Goal: Task Accomplishment & Management: Manage account settings

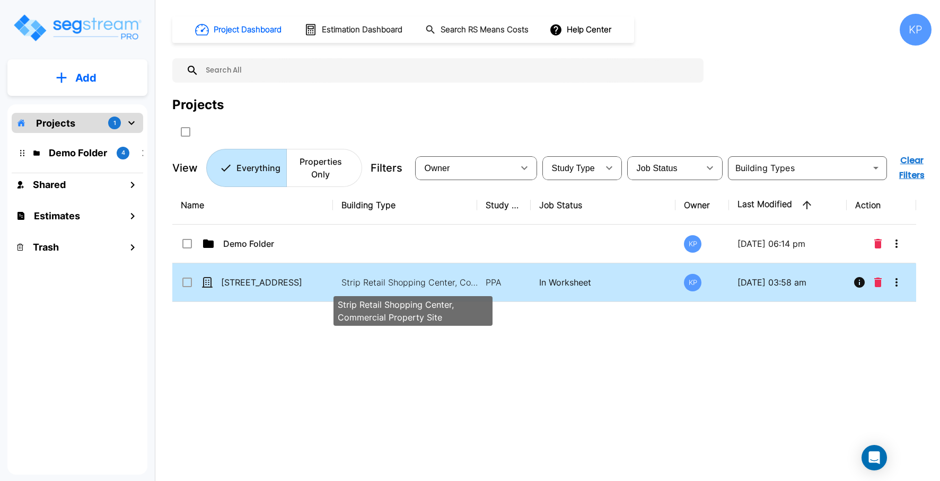
click at [413, 282] on p "Strip Retail Shopping Center, Commercial Property Site" at bounding box center [412, 282] width 143 height 13
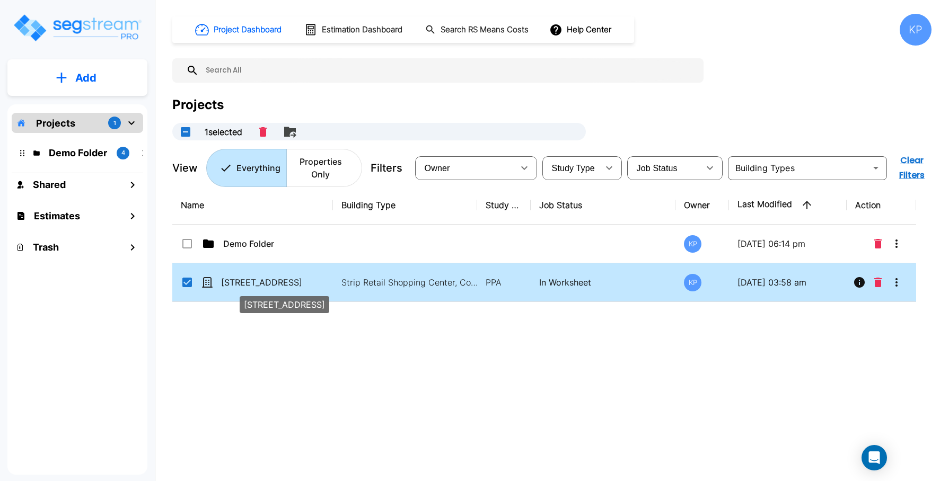
click at [253, 286] on p "[STREET_ADDRESS]" at bounding box center [274, 282] width 106 height 13
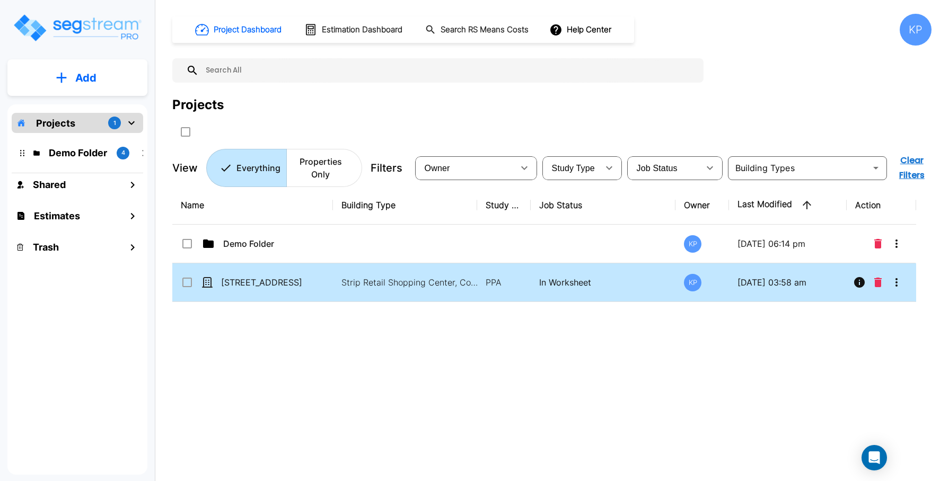
click at [208, 282] on icon at bounding box center [207, 282] width 11 height 11
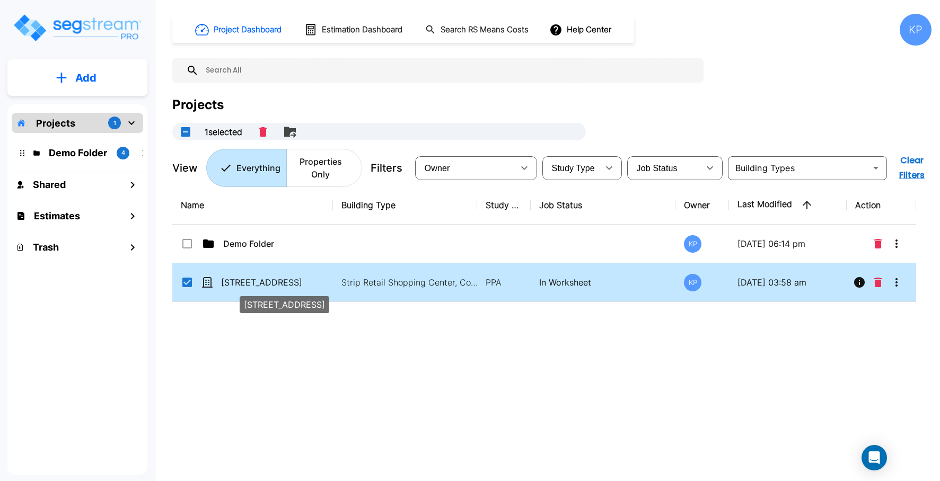
click at [226, 285] on p "[STREET_ADDRESS]" at bounding box center [274, 282] width 106 height 13
checkbox input "false"
click at [226, 285] on p "[STREET_ADDRESS]" at bounding box center [274, 282] width 106 height 13
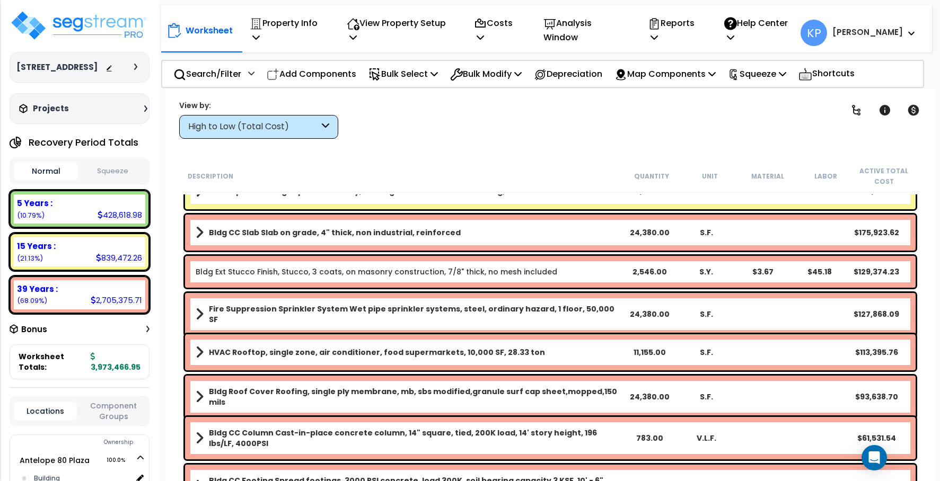
click at [101, 107] on div "Projects" at bounding box center [84, 108] width 136 height 11
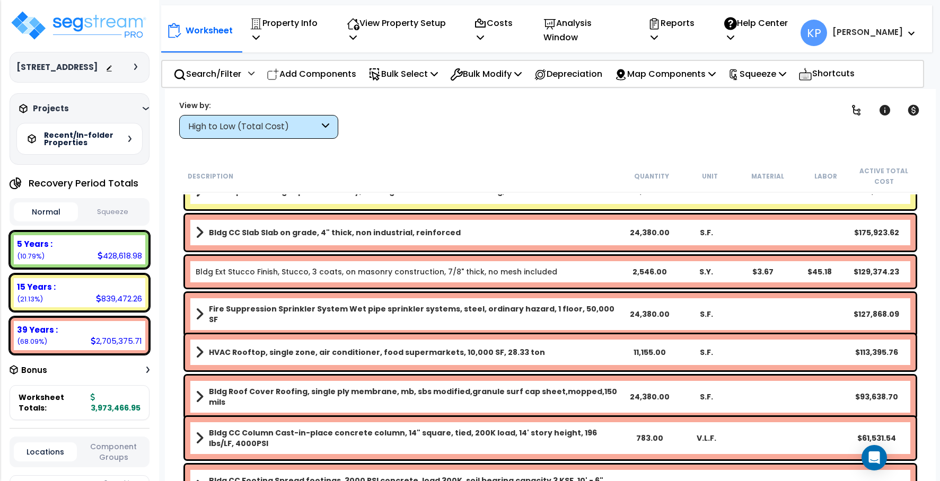
click at [137, 70] on div at bounding box center [138, 67] width 8 height 6
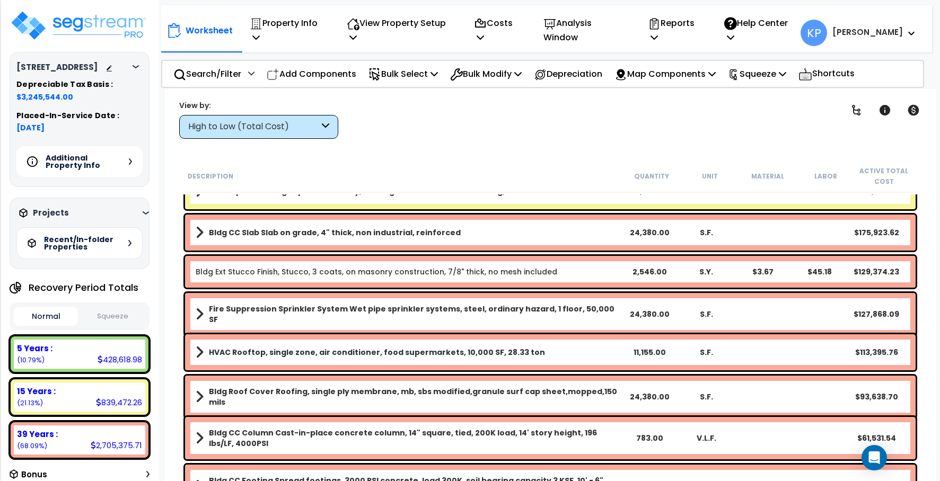
click at [86, 165] on h5 "Additional Property Info" at bounding box center [83, 161] width 74 height 15
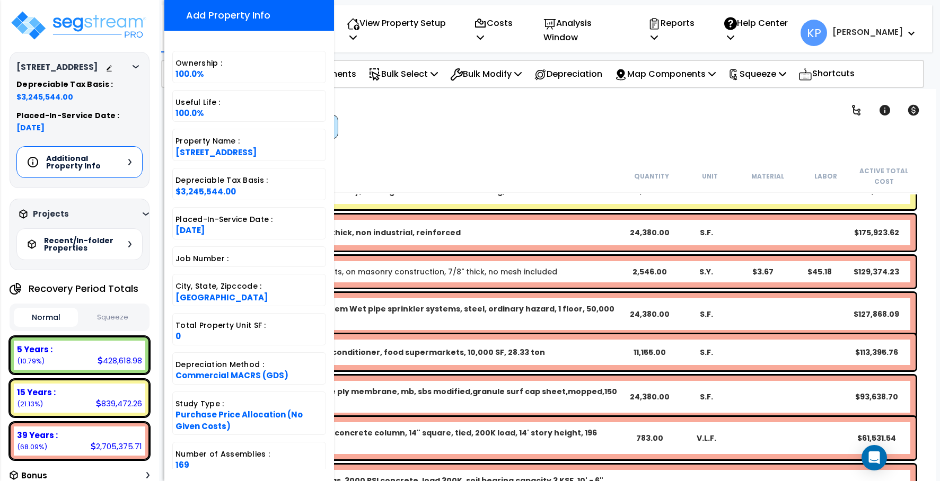
click at [54, 99] on span "$3,245,544.00" at bounding box center [79, 97] width 126 height 11
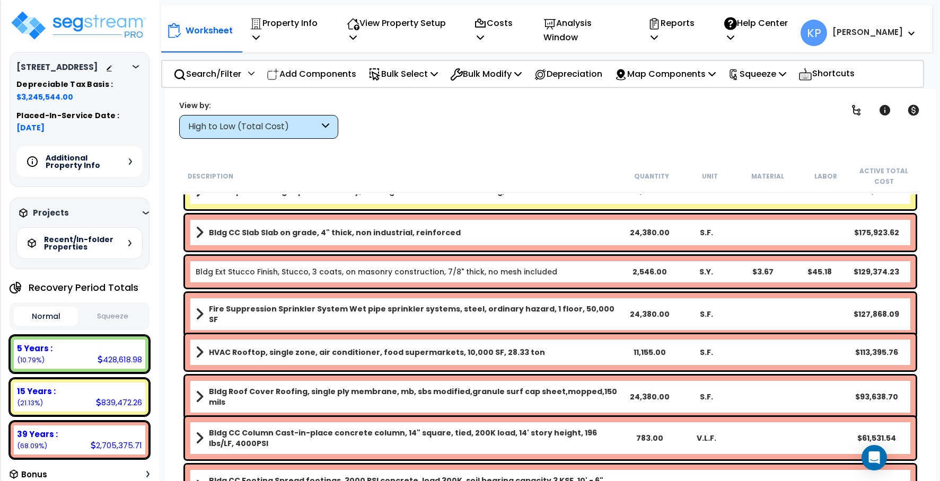
click at [59, 87] on h5 "Depreciable Tax Basis :" at bounding box center [79, 85] width 126 height 8
click at [260, 33] on icon at bounding box center [255, 37] width 7 height 8
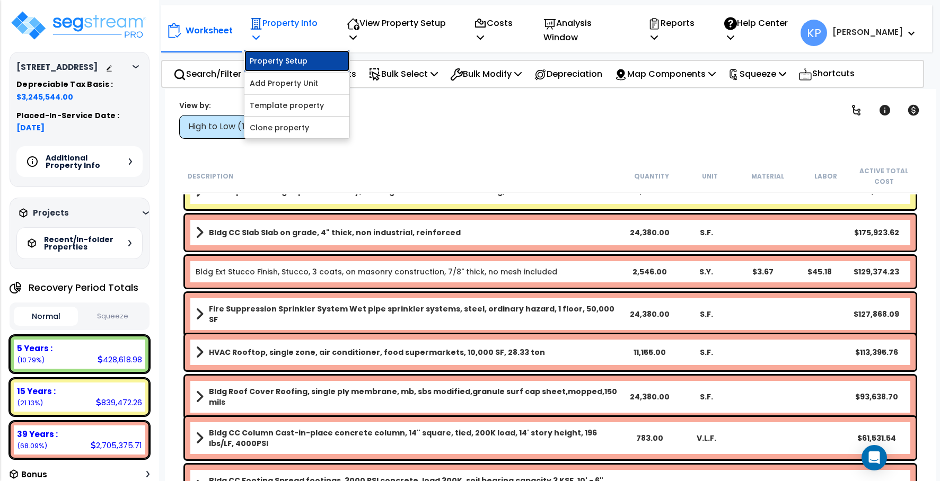
click at [297, 50] on link "Property Setup" at bounding box center [296, 60] width 105 height 21
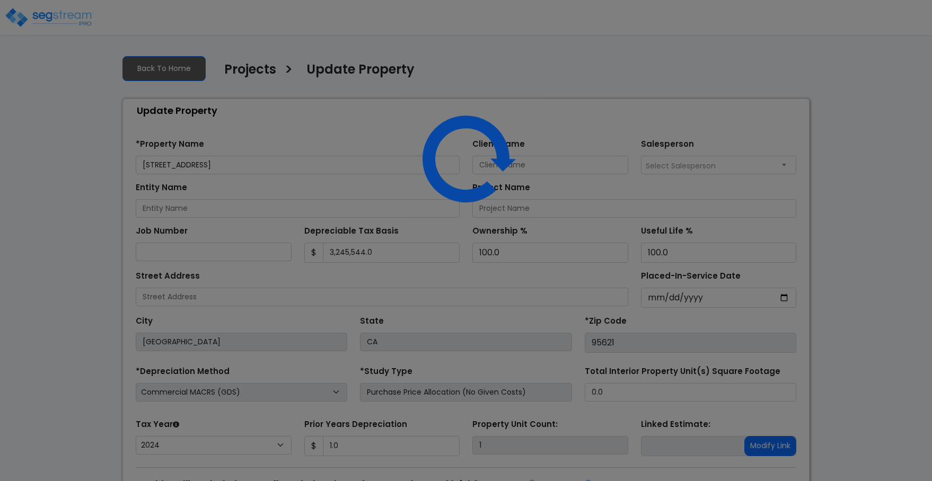
select select "2024"
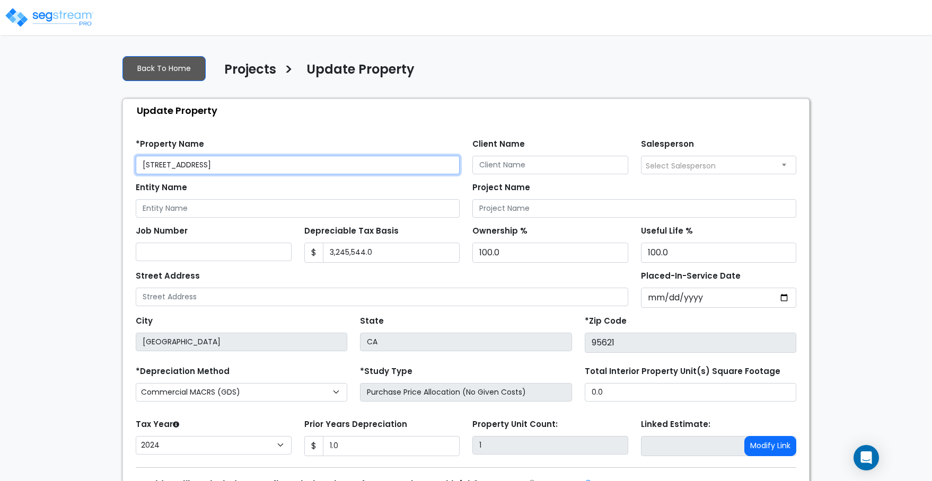
drag, startPoint x: 236, startPoint y: 170, endPoint x: 112, endPoint y: 171, distance: 123.5
click at [112, 171] on div "We are Building your Property. So please grab a coffee and let us do the heavy …" at bounding box center [466, 295] width 932 height 496
click at [866, 237] on div "We are Building your Property. So please grab a coffee and let us do the heavy …" at bounding box center [466, 295] width 932 height 496
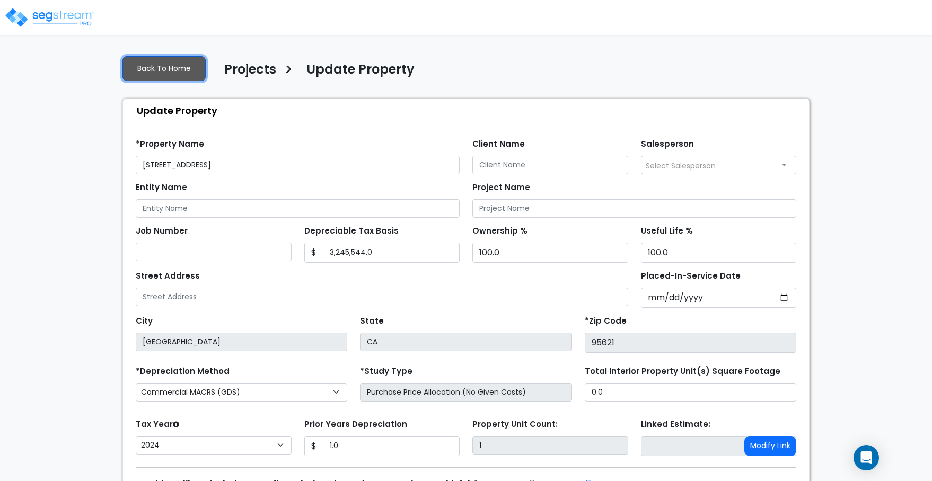
click at [161, 66] on link "Back To Home" at bounding box center [163, 68] width 83 height 25
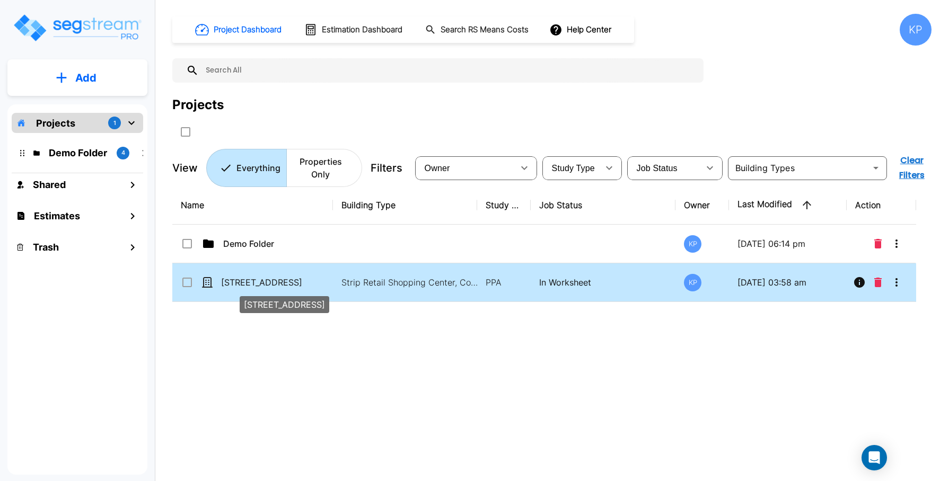
click at [238, 280] on p "6412 Tupelo Dr" at bounding box center [274, 282] width 106 height 13
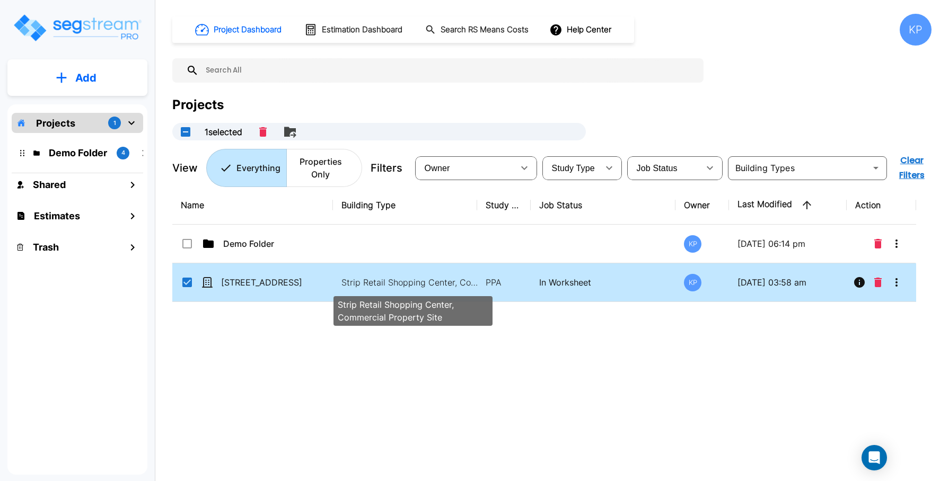
click at [352, 281] on p "Strip Retail Shopping Center, Commercial Property Site" at bounding box center [412, 282] width 143 height 13
checkbox input "false"
click at [352, 281] on p "Strip Retail Shopping Center, Commercial Property Site" at bounding box center [412, 282] width 143 height 13
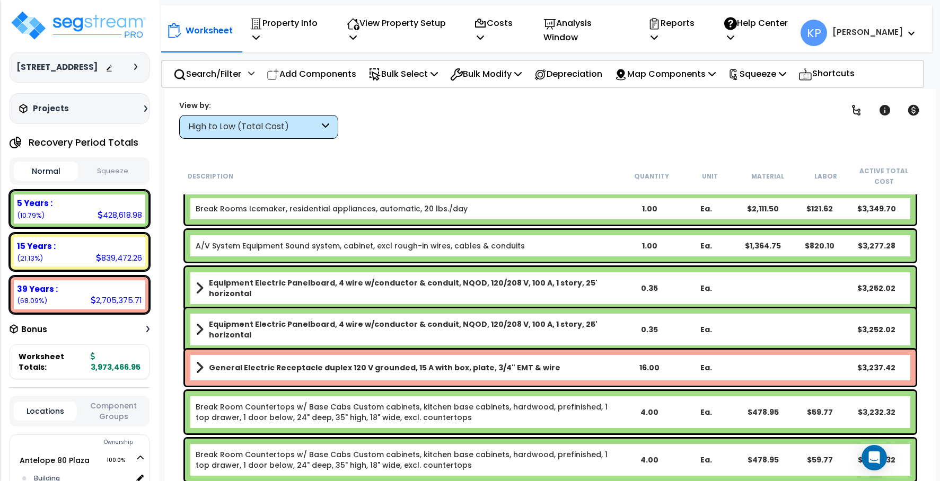
scroll to position [5143, 0]
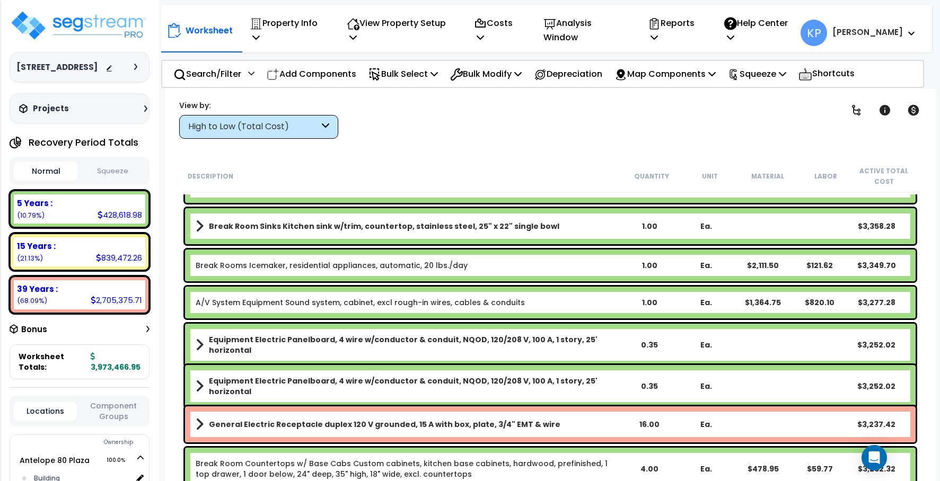
click at [135, 328] on div "Bonus" at bounding box center [80, 329] width 140 height 21
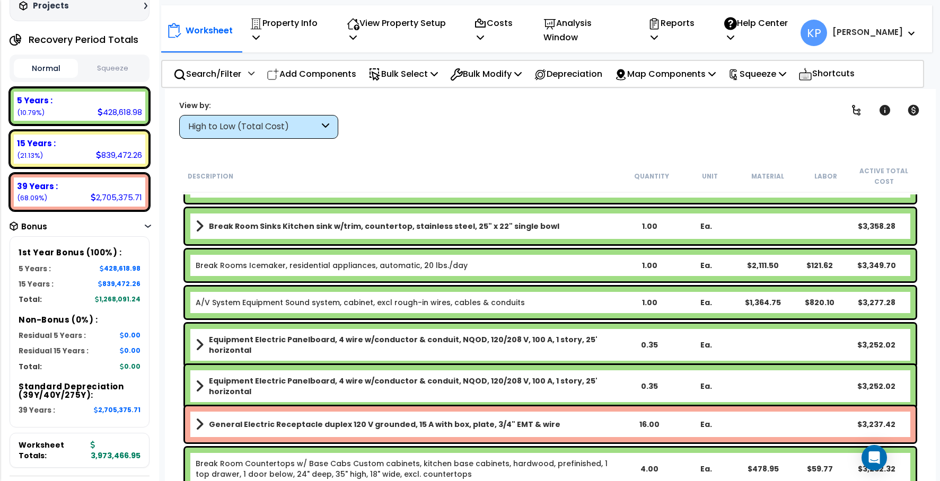
scroll to position [106, 0]
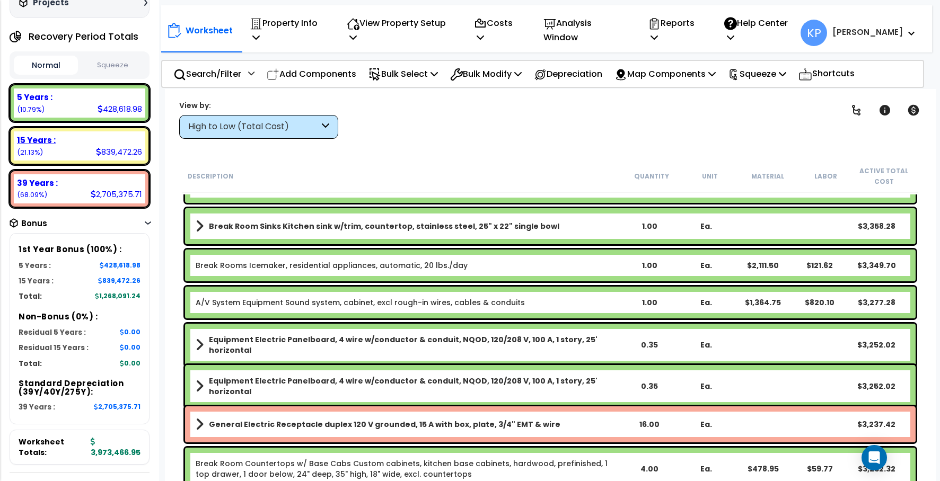
click at [90, 140] on div "15 Years :" at bounding box center [79, 140] width 125 height 11
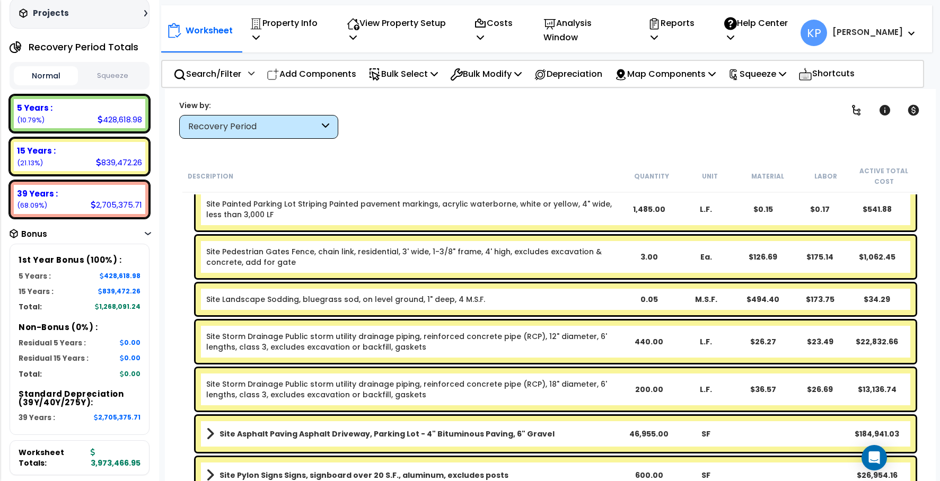
scroll to position [0, 0]
click at [310, 128] on div "Recovery Period" at bounding box center [253, 127] width 131 height 12
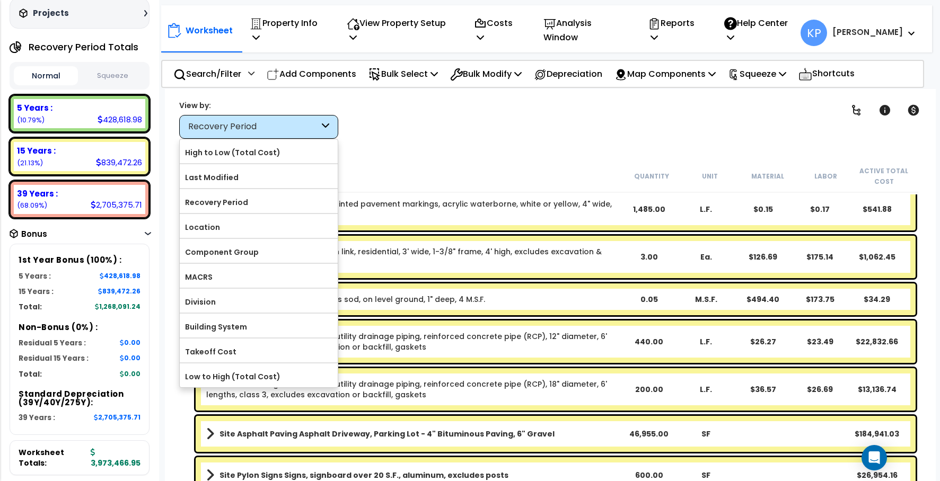
click at [381, 137] on div "Clear Filters" at bounding box center [588, 119] width 472 height 39
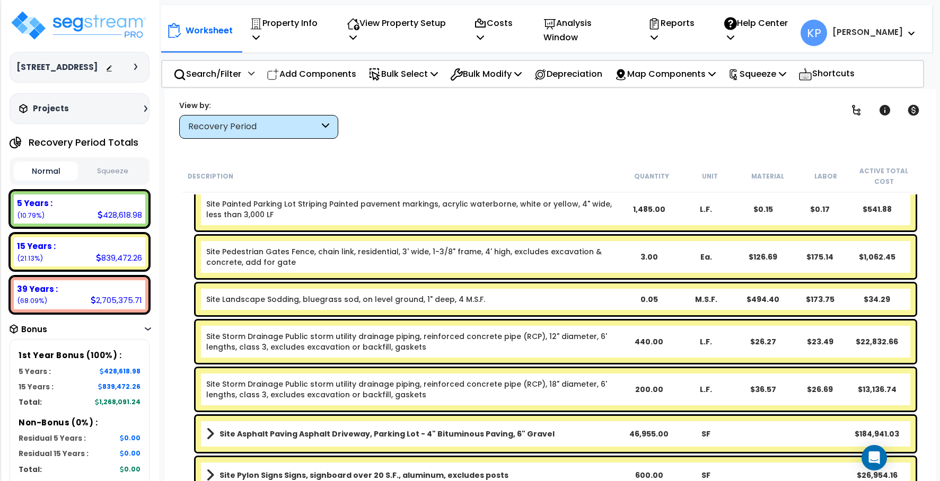
click at [891, 149] on div "Worksheet Property Info Property Setup Add Property Unit Template property Clon…" at bounding box center [550, 329] width 771 height 481
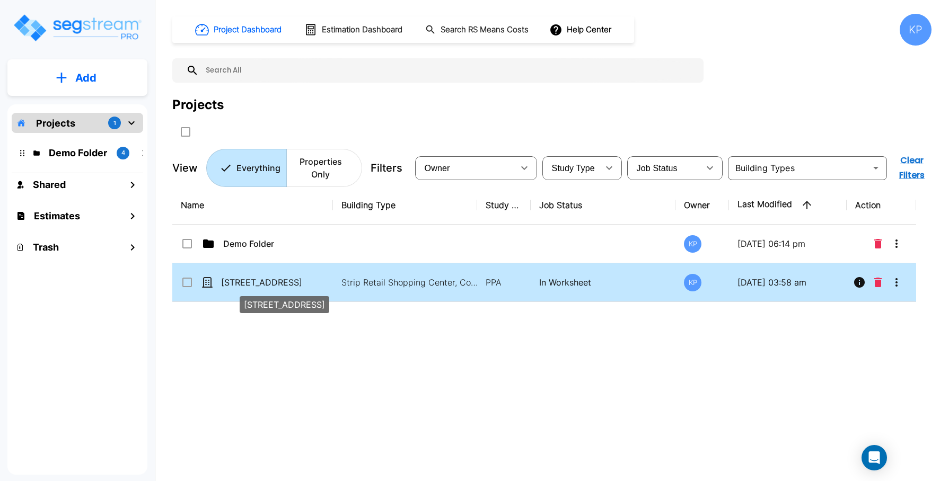
click at [254, 285] on p "[STREET_ADDRESS]" at bounding box center [274, 282] width 106 height 13
checkbox input "true"
click at [254, 285] on p "[STREET_ADDRESS]" at bounding box center [274, 282] width 106 height 13
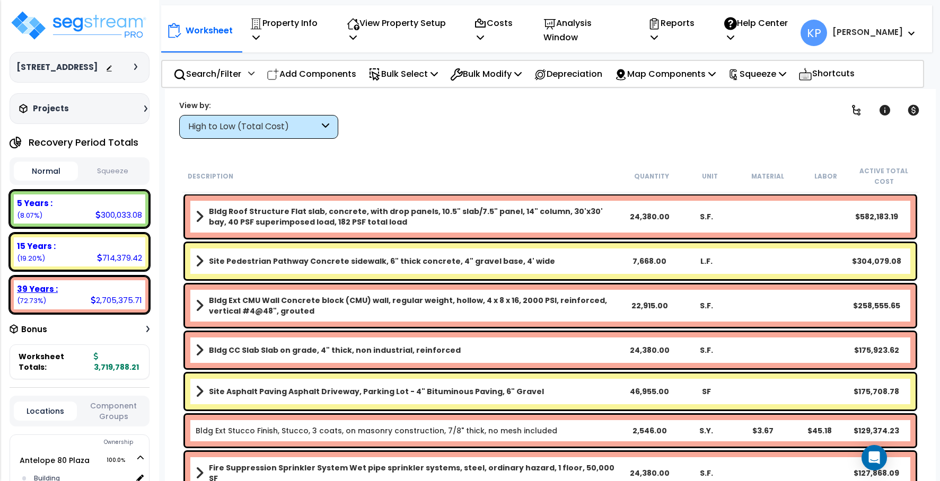
click at [97, 295] on div "2,705,375.71" at bounding box center [116, 300] width 51 height 11
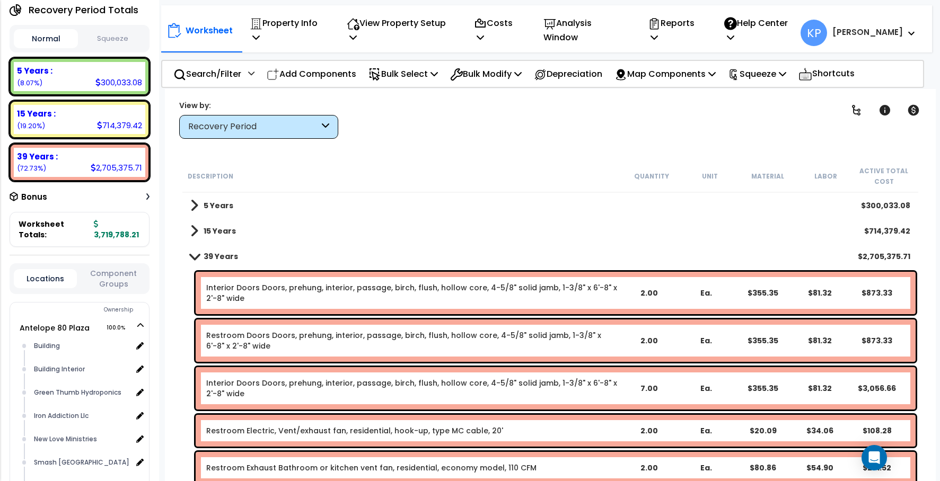
scroll to position [53, 0]
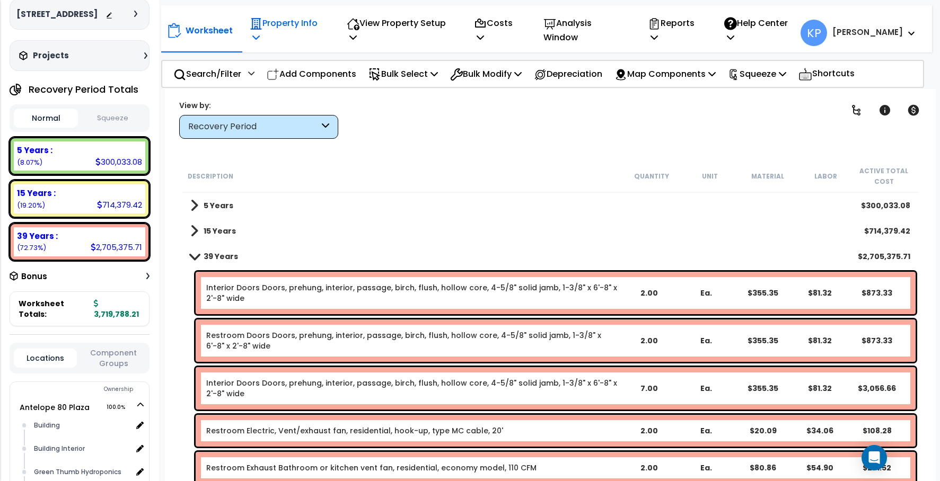
click at [321, 28] on p "Property Info" at bounding box center [287, 30] width 74 height 29
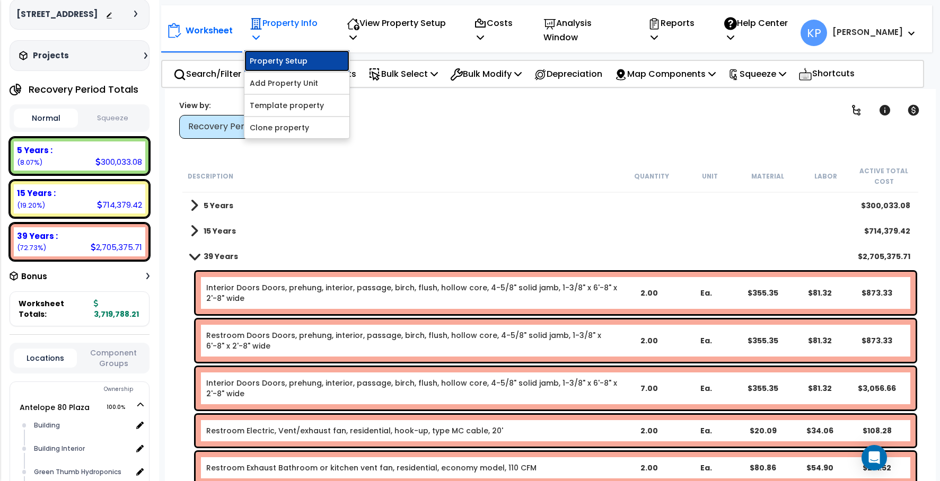
click at [284, 56] on link "Property Setup" at bounding box center [296, 60] width 105 height 21
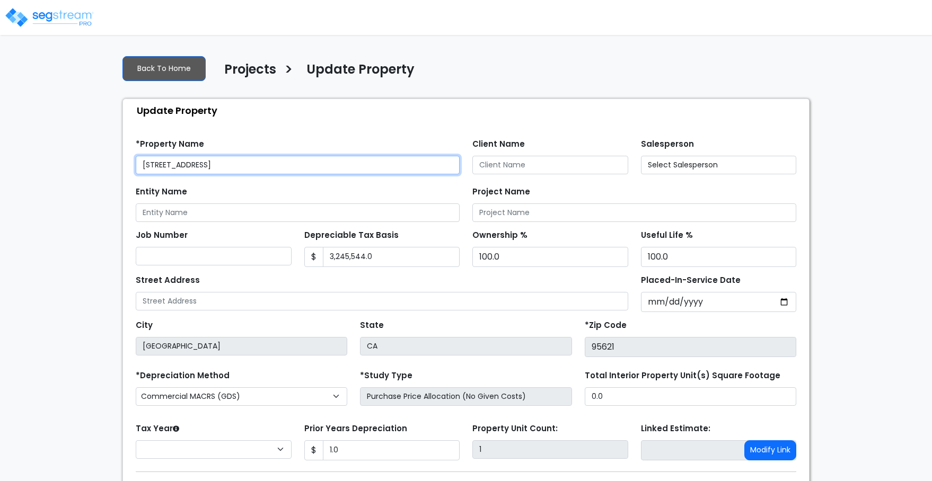
select select "2024"
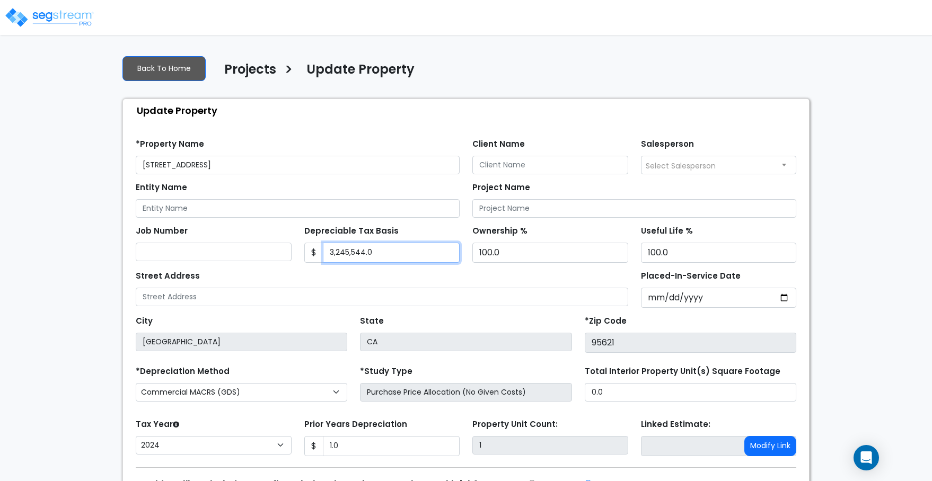
drag, startPoint x: 375, startPoint y: 255, endPoint x: 302, endPoint y: 258, distance: 73.8
click at [302, 258] on div "Depreciable Tax Basis $ 3,245,544.0" at bounding box center [382, 243] width 169 height 40
click at [96, 157] on div "We are Building your Property. So please grab a coffee and let us do the heavy …" at bounding box center [466, 295] width 932 height 496
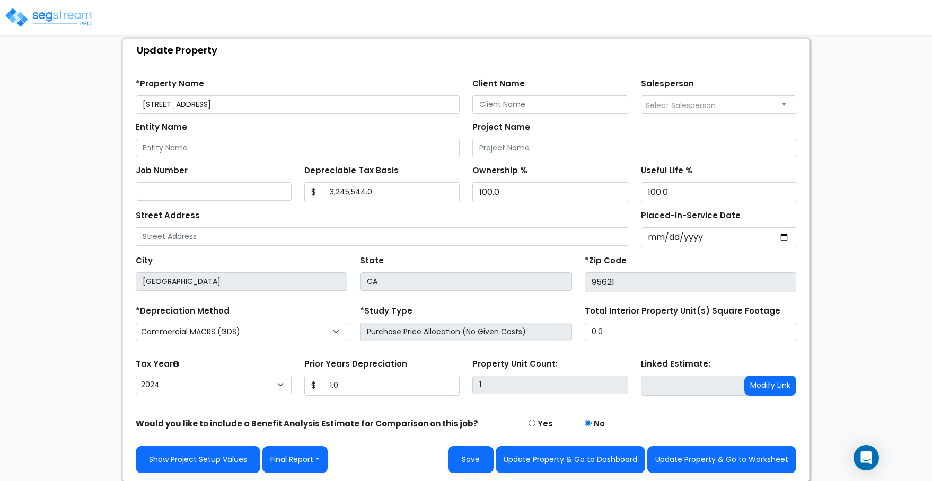
scroll to position [62, 0]
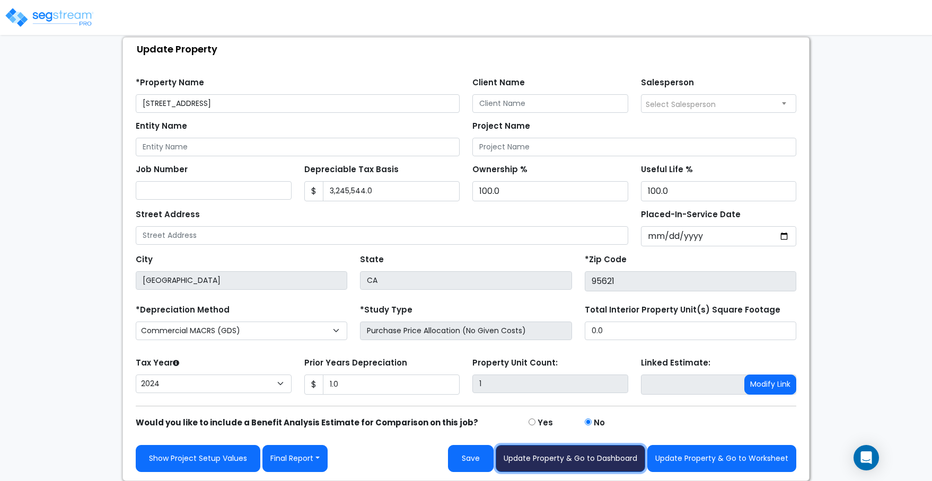
click at [595, 457] on button "Update Property & Go to Dashboard" at bounding box center [571, 458] width 150 height 27
type input "1"
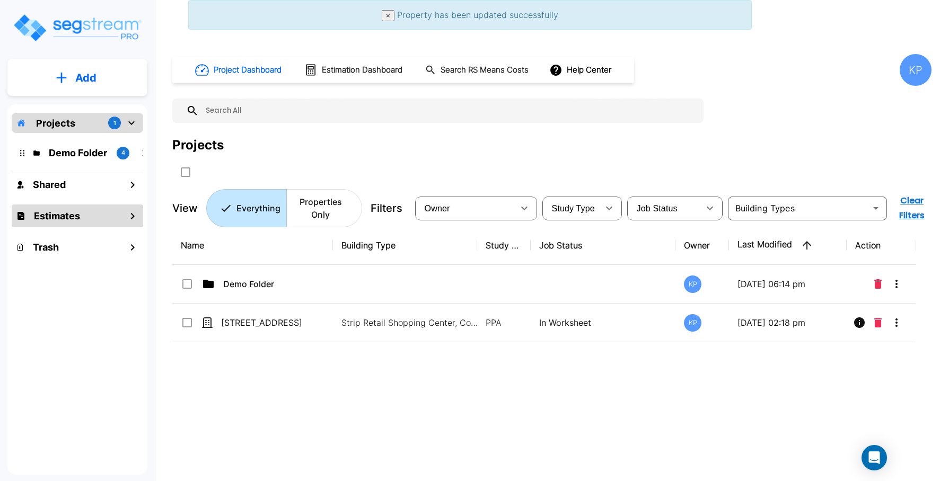
click at [97, 214] on div "Estimates" at bounding box center [77, 216] width 131 height 23
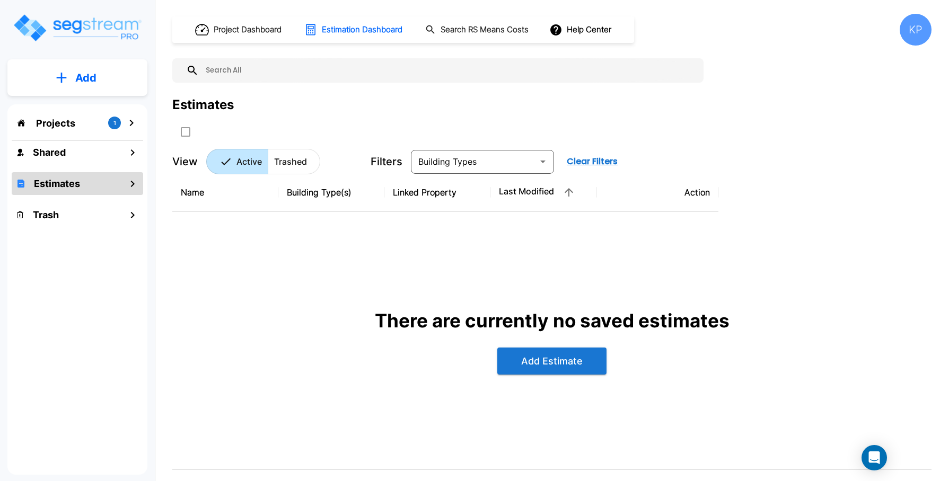
click at [67, 130] on div "Projects 1" at bounding box center [77, 123] width 131 height 20
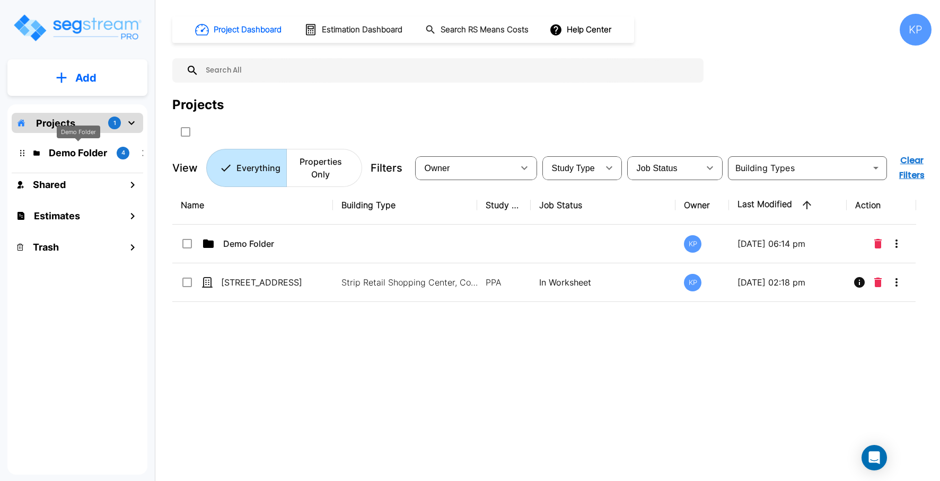
click at [65, 154] on p "Demo Folder" at bounding box center [78, 153] width 59 height 14
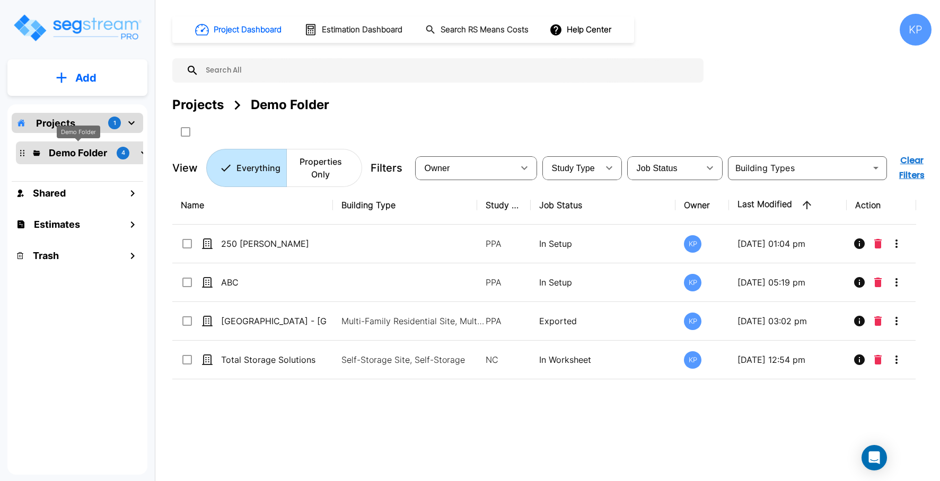
click at [65, 154] on p "Demo Folder" at bounding box center [78, 153] width 59 height 14
click at [85, 124] on div "Projects 1" at bounding box center [77, 123] width 131 height 20
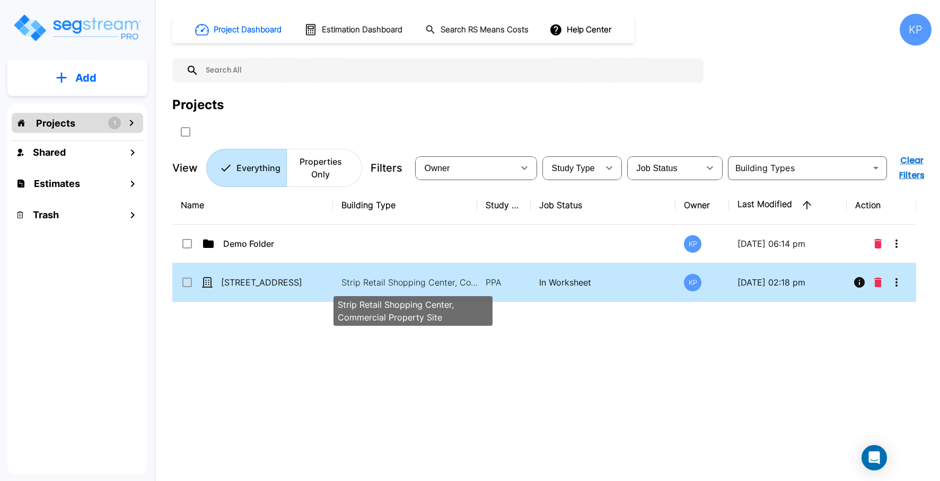
click at [372, 283] on p "Strip Retail Shopping Center, Commercial Property Site" at bounding box center [412, 282] width 143 height 13
checkbox input "true"
click at [372, 283] on p "Strip Retail Shopping Center, Commercial Property Site" at bounding box center [412, 282] width 143 height 13
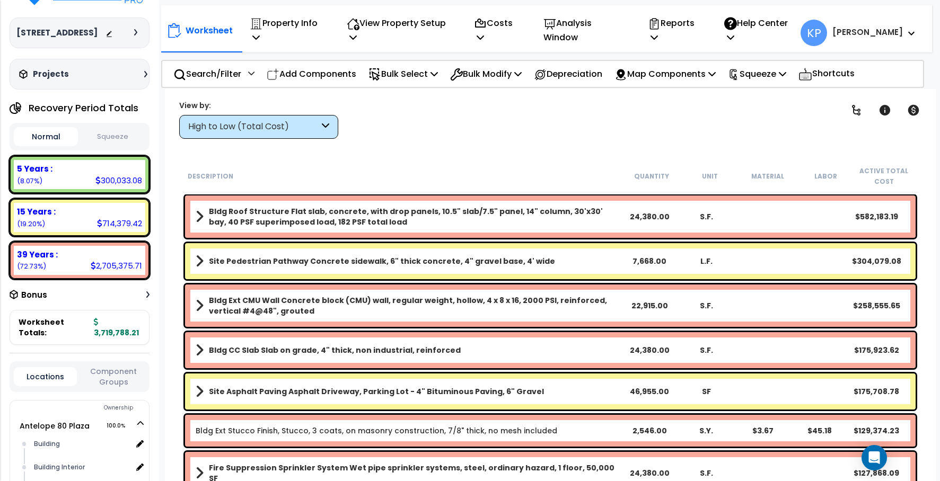
scroll to position [106, 0]
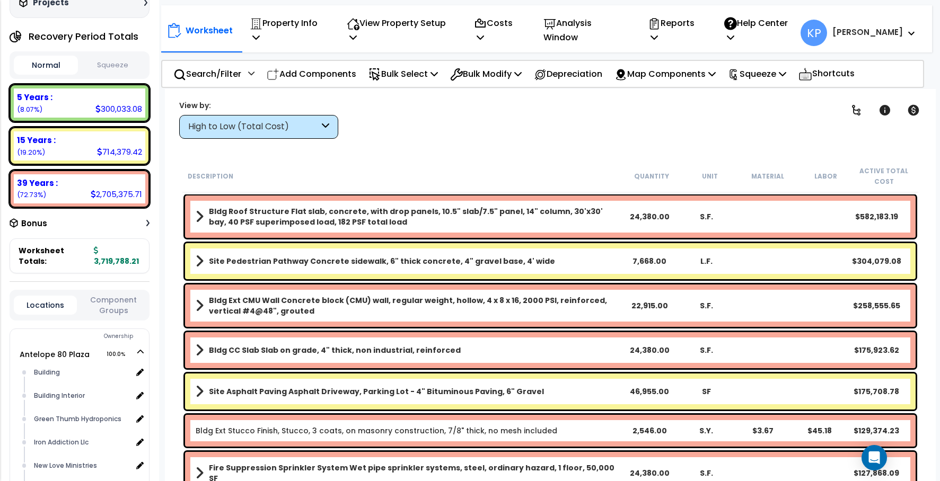
click at [145, 226] on div "Bonus" at bounding box center [80, 223] width 140 height 21
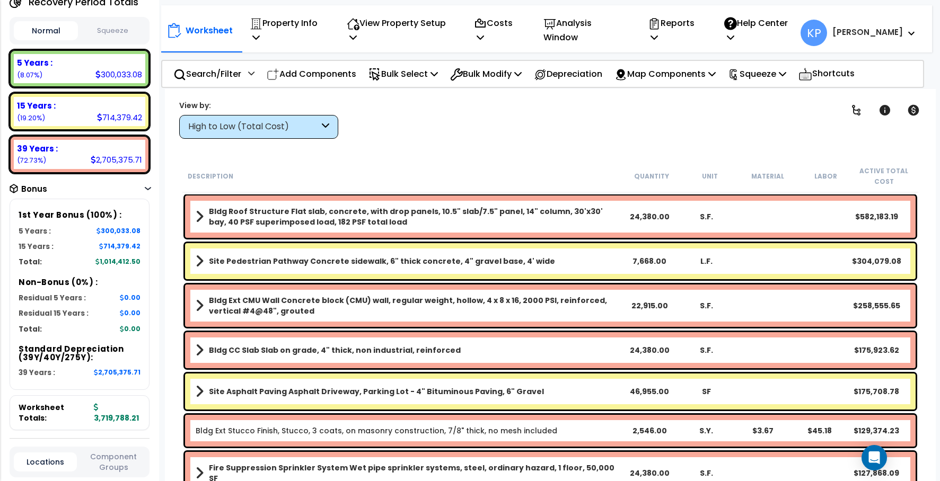
scroll to position [159, 0]
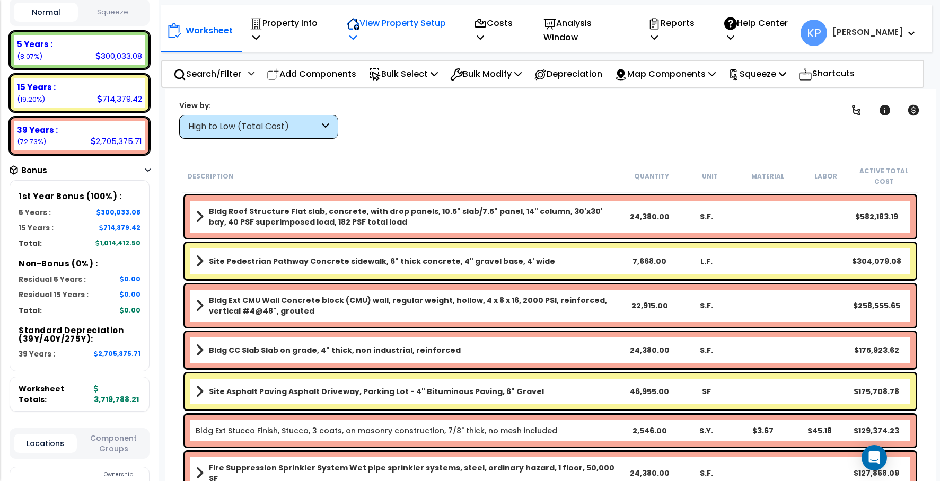
click at [324, 26] on p "View Property Setup" at bounding box center [287, 30] width 74 height 29
click at [399, 50] on link "Building Setup" at bounding box center [393, 60] width 105 height 21
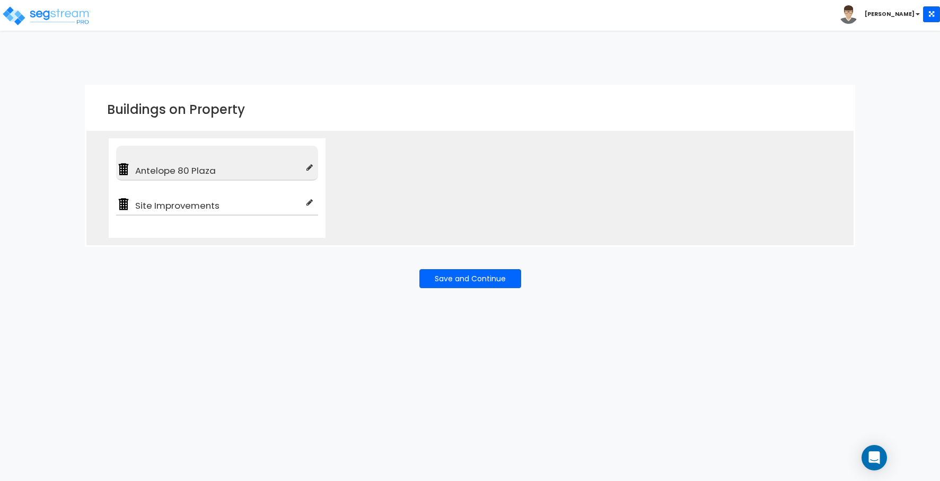
click at [201, 171] on span "Antelope 80 Plaza" at bounding box center [219, 170] width 176 height 13
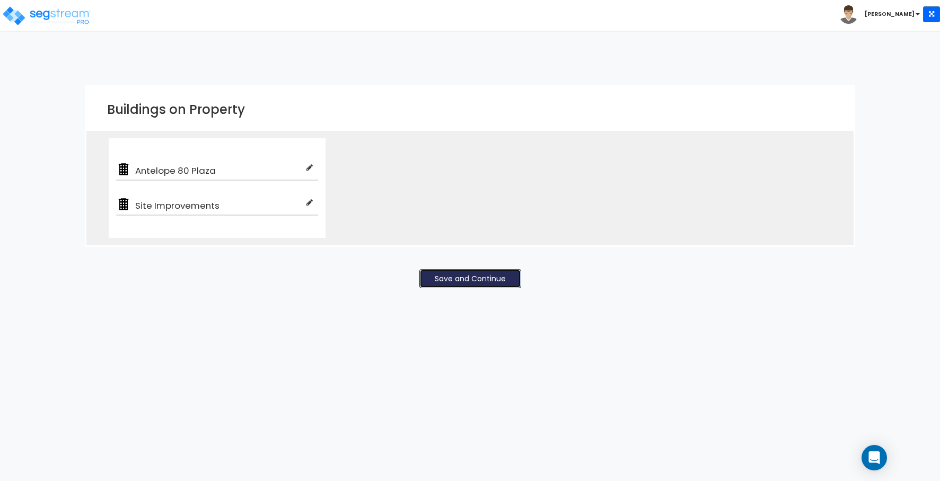
click at [462, 282] on button "Save and Continue" at bounding box center [470, 278] width 102 height 19
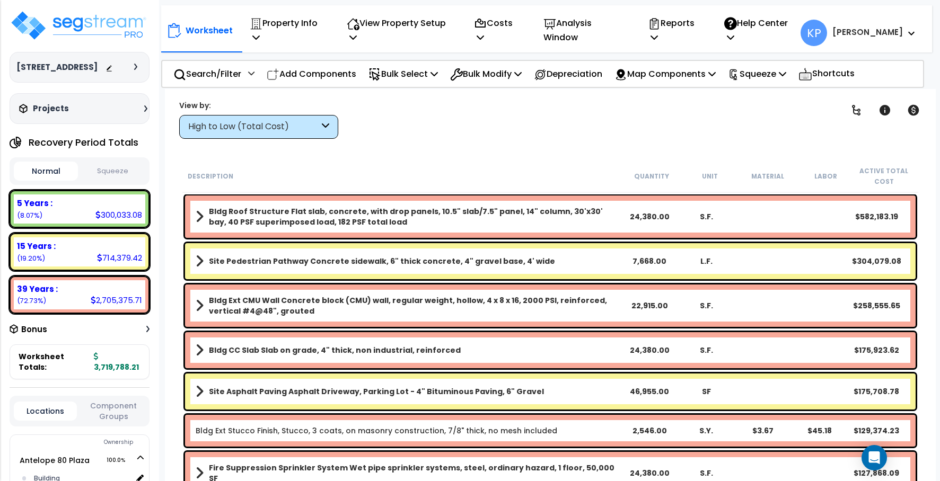
click at [92, 100] on div "Projects Recent/In-folder Properties" at bounding box center [80, 108] width 140 height 31
click at [95, 16] on img at bounding box center [79, 26] width 138 height 32
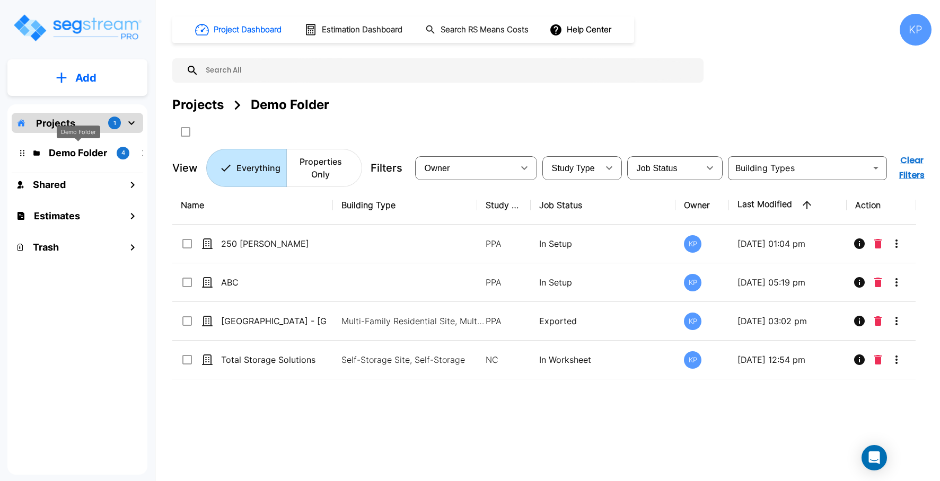
click at [93, 153] on p "Demo Folder" at bounding box center [78, 153] width 59 height 14
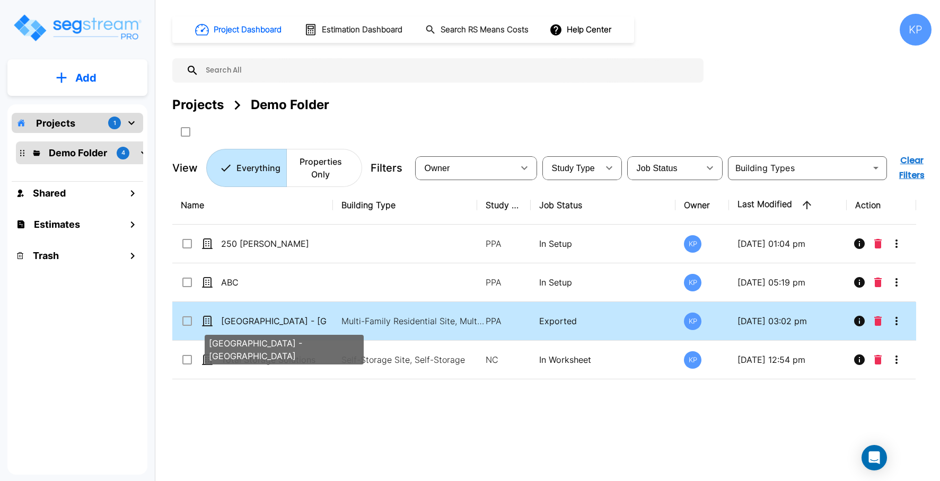
click at [272, 320] on p "[GEOGRAPHIC_DATA] - [GEOGRAPHIC_DATA]" at bounding box center [274, 321] width 106 height 13
click at [272, 320] on p "Visayan Tower - MF Res Building" at bounding box center [274, 321] width 106 height 13
checkbox input "false"
click at [272, 320] on p "[GEOGRAPHIC_DATA] - [GEOGRAPHIC_DATA]" at bounding box center [274, 321] width 106 height 13
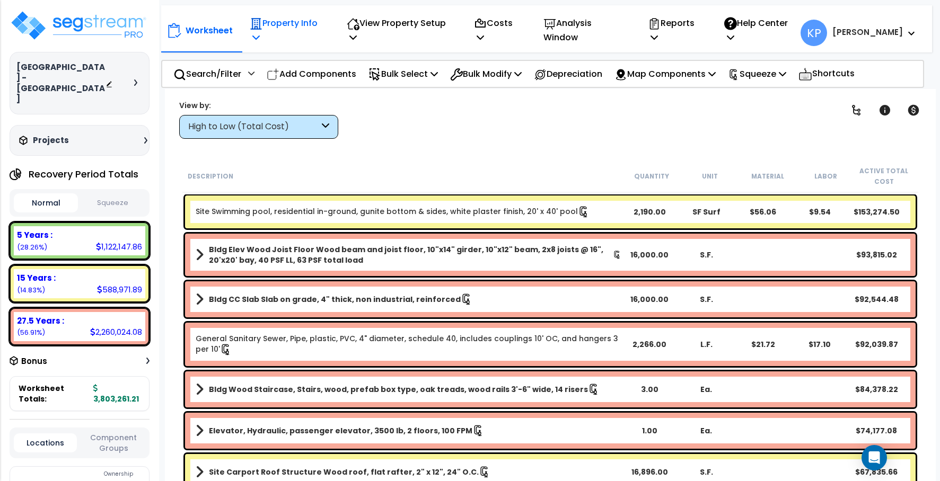
click at [322, 24] on p "Property Info" at bounding box center [287, 30] width 74 height 29
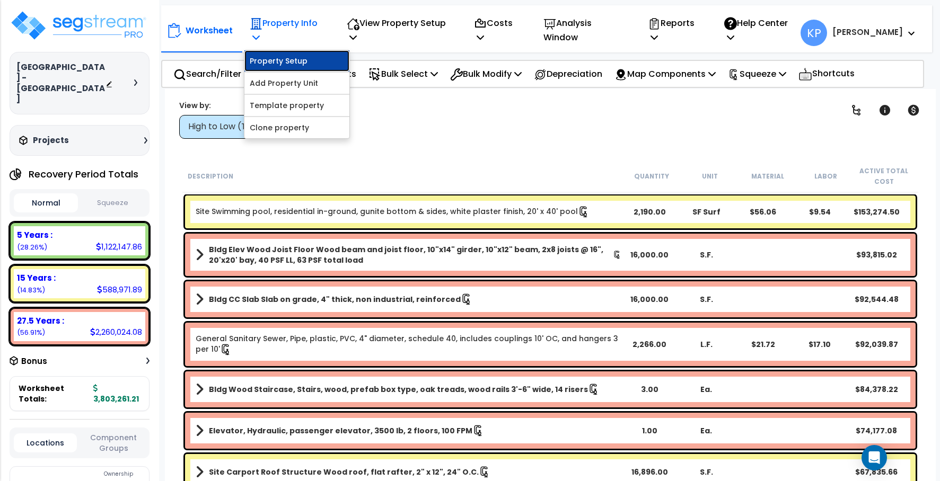
click at [285, 55] on link "Property Setup" at bounding box center [296, 60] width 105 height 21
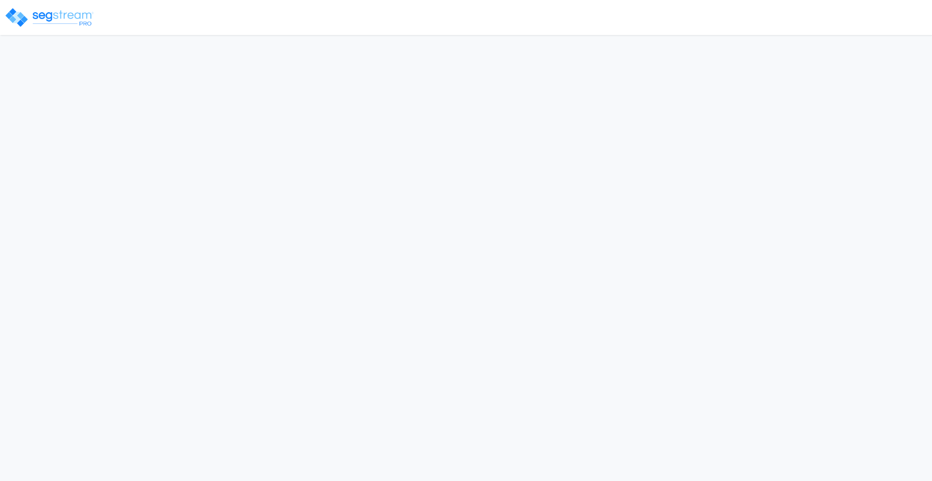
select select "2023"
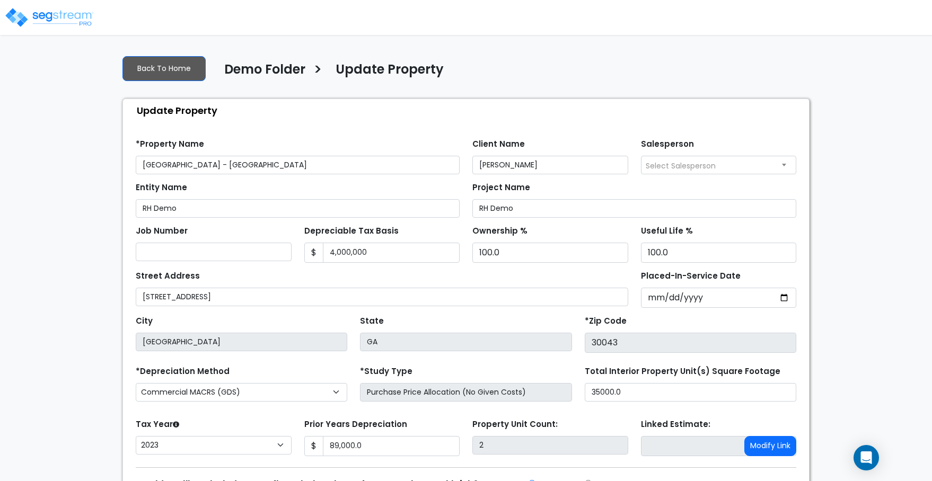
click at [47, 21] on img at bounding box center [49, 17] width 90 height 21
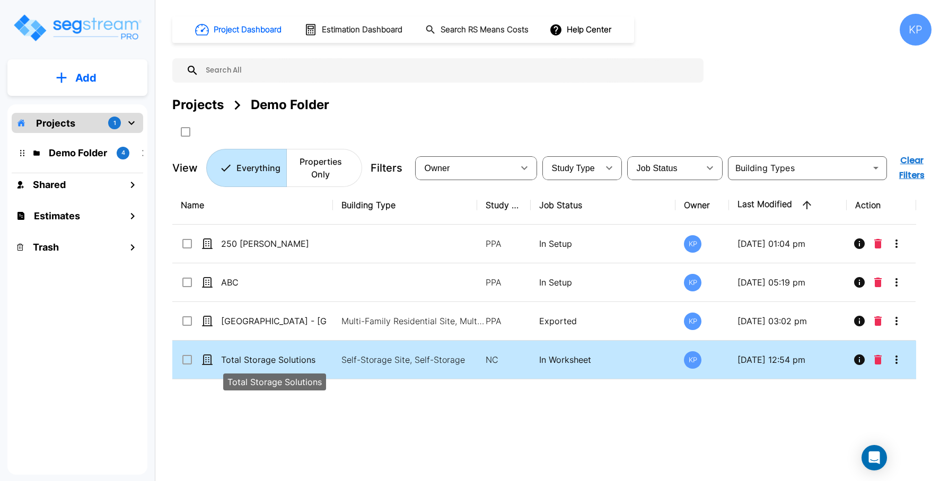
click at [265, 361] on p "Total Storage Solutions" at bounding box center [274, 360] width 106 height 13
checkbox input "true"
click at [265, 361] on p "Total Storage Solutions" at bounding box center [274, 360] width 106 height 13
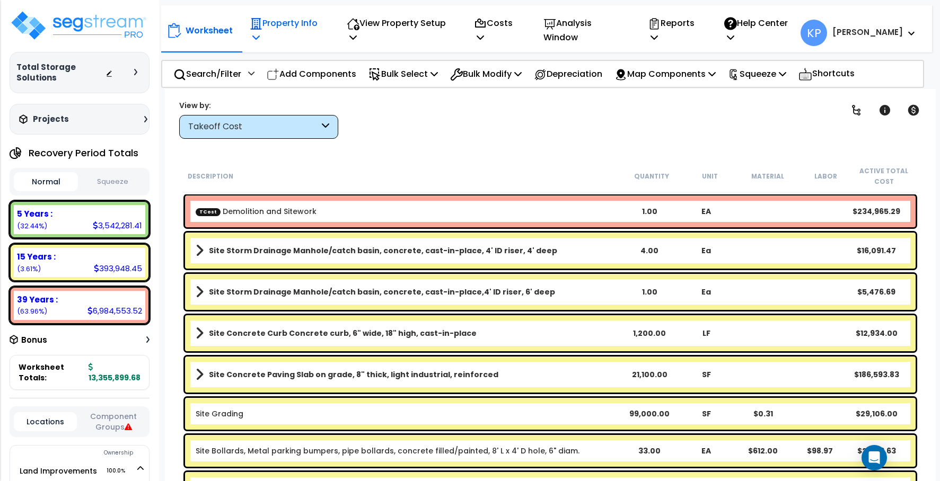
click at [320, 25] on p "Property Info" at bounding box center [287, 30] width 74 height 29
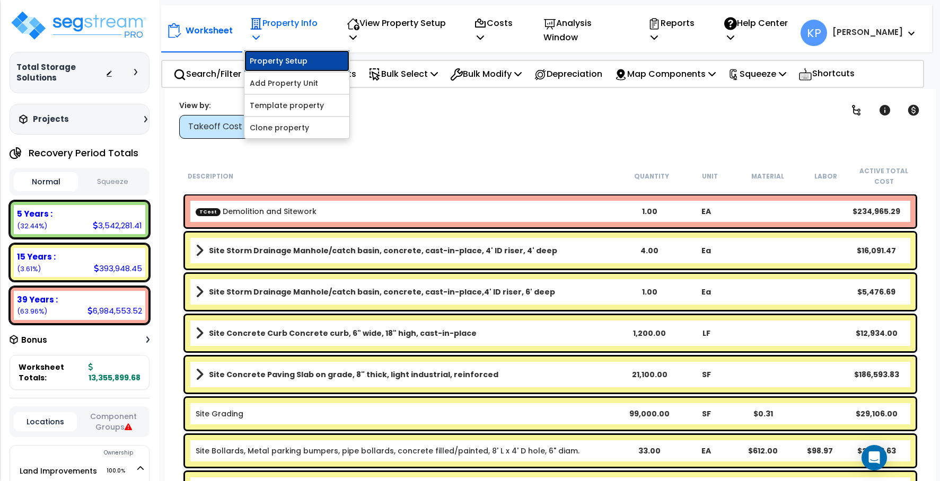
click at [293, 55] on link "Property Setup" at bounding box center [296, 60] width 105 height 21
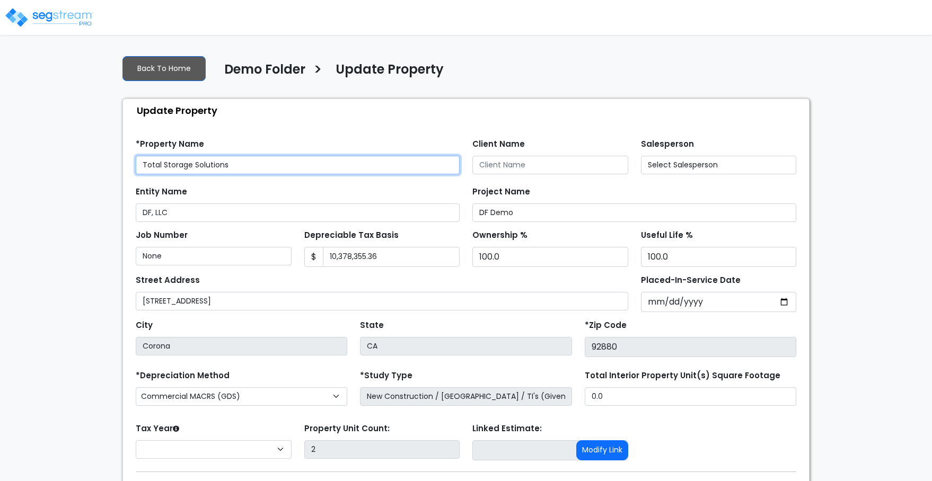
select select "2021"
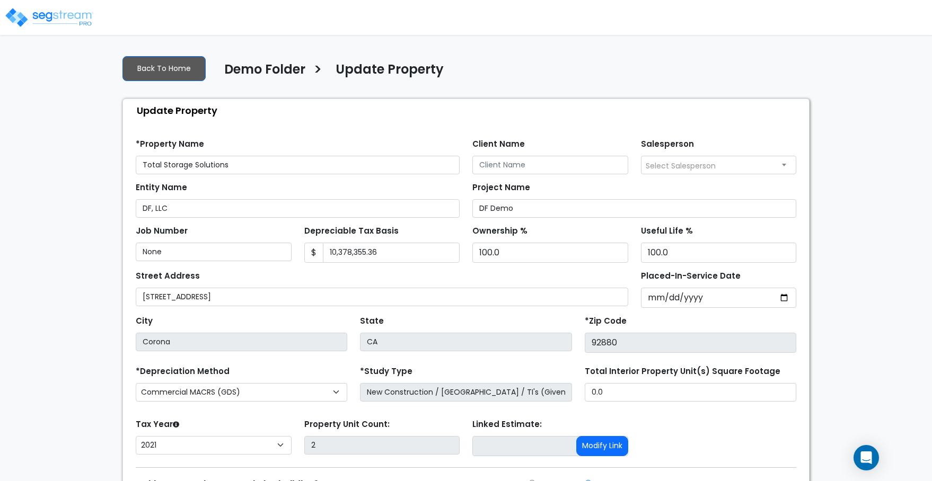
click at [70, 16] on img at bounding box center [49, 17] width 90 height 21
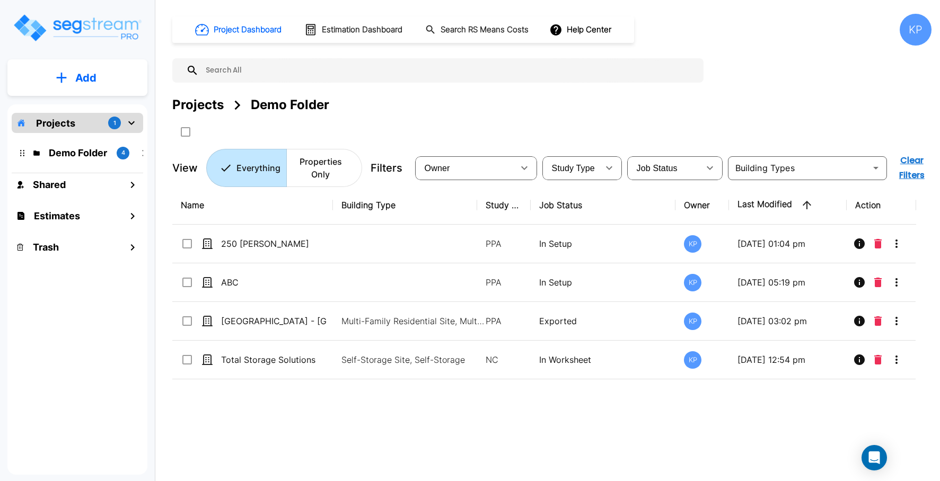
click at [101, 127] on div "Projects 1" at bounding box center [77, 123] width 131 height 20
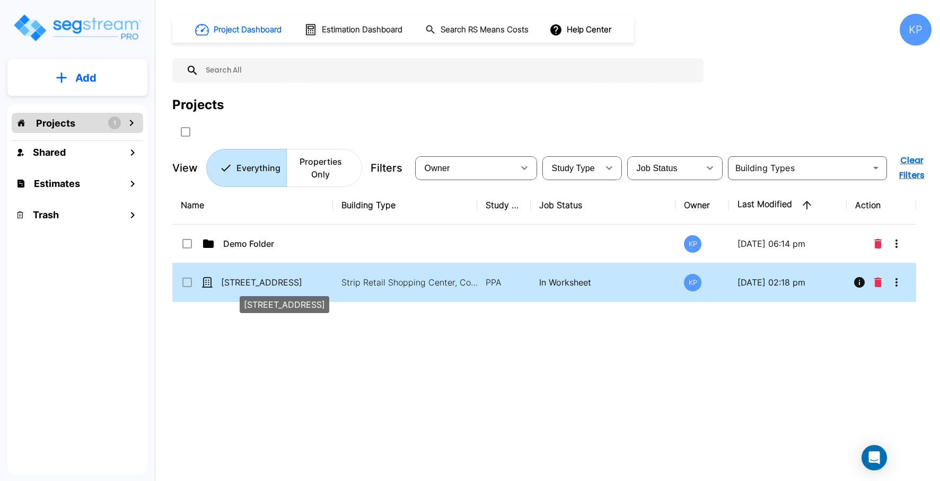
click at [230, 283] on p "[STREET_ADDRESS]" at bounding box center [274, 282] width 106 height 13
checkbox input "true"
click at [230, 283] on p "[STREET_ADDRESS]" at bounding box center [274, 282] width 106 height 13
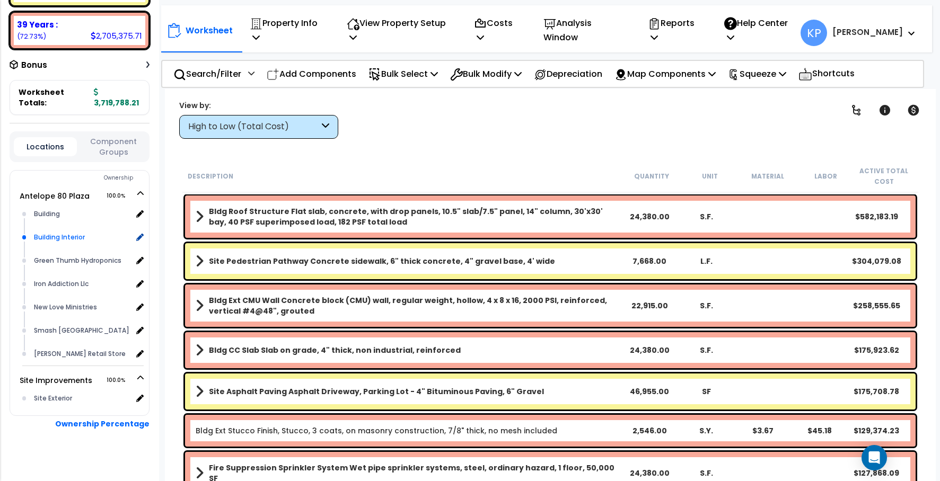
scroll to position [47, 0]
click at [143, 63] on div "Bonus" at bounding box center [80, 65] width 140 height 21
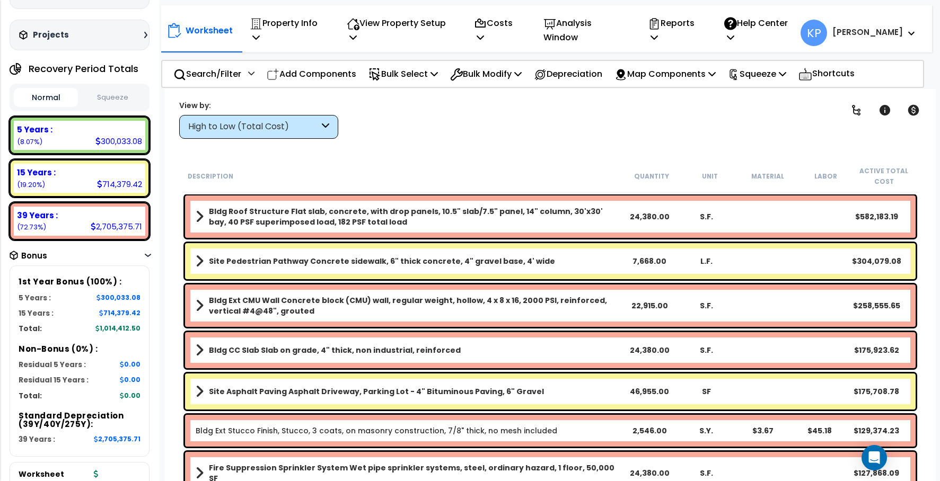
scroll to position [52, 0]
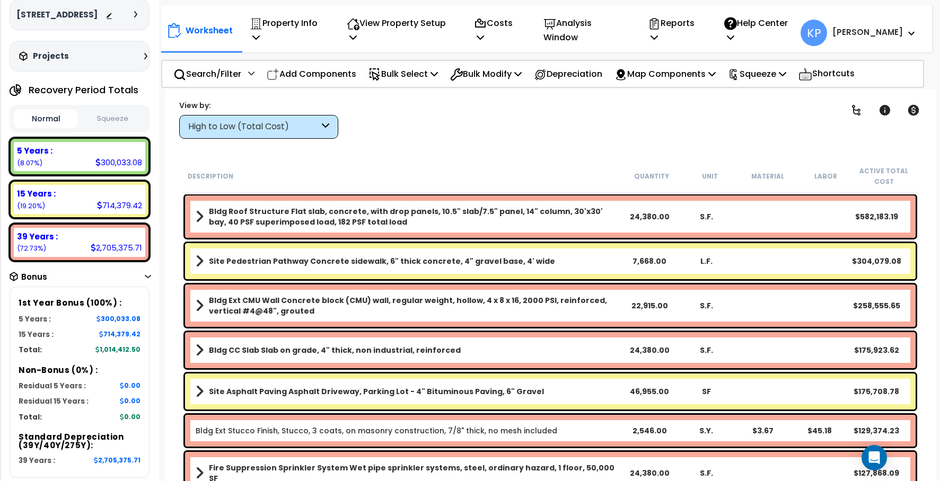
click at [118, 119] on button "Squeeze" at bounding box center [113, 119] width 64 height 19
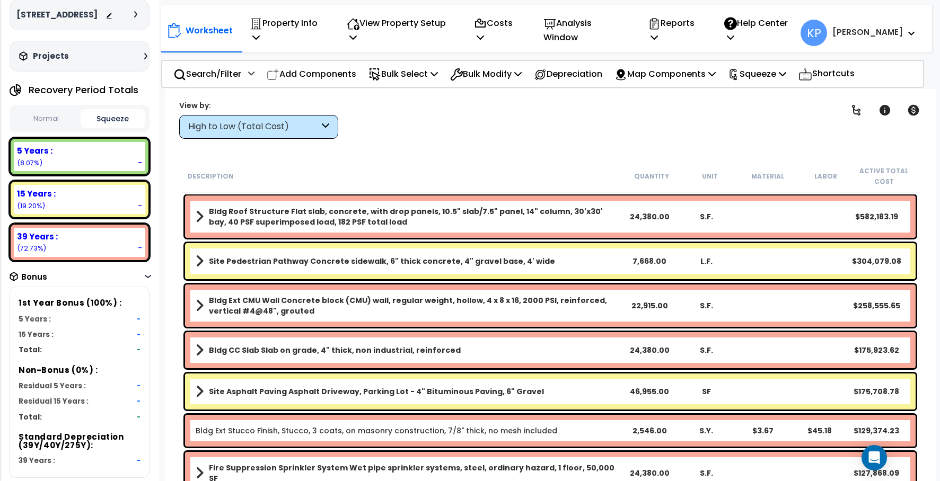
click at [35, 124] on button "Normal" at bounding box center [46, 119] width 64 height 19
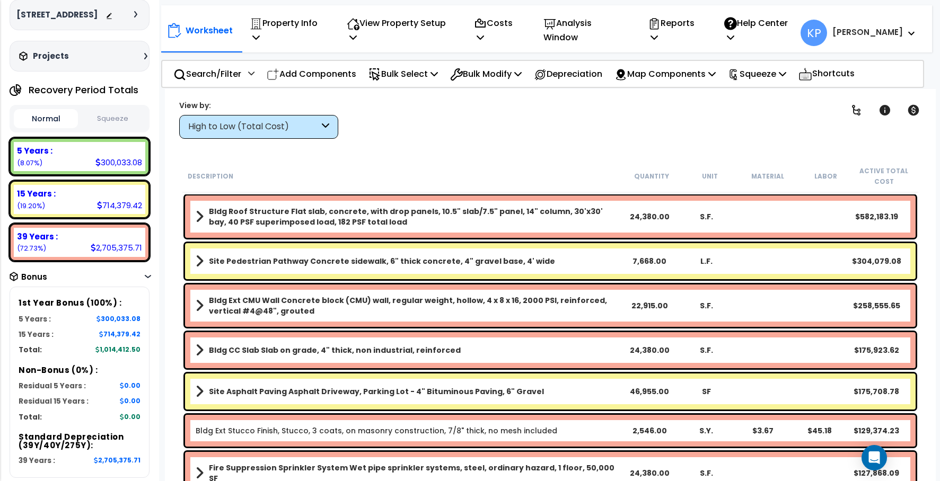
click at [296, 129] on div "High to Low (Total Cost)" at bounding box center [253, 127] width 131 height 12
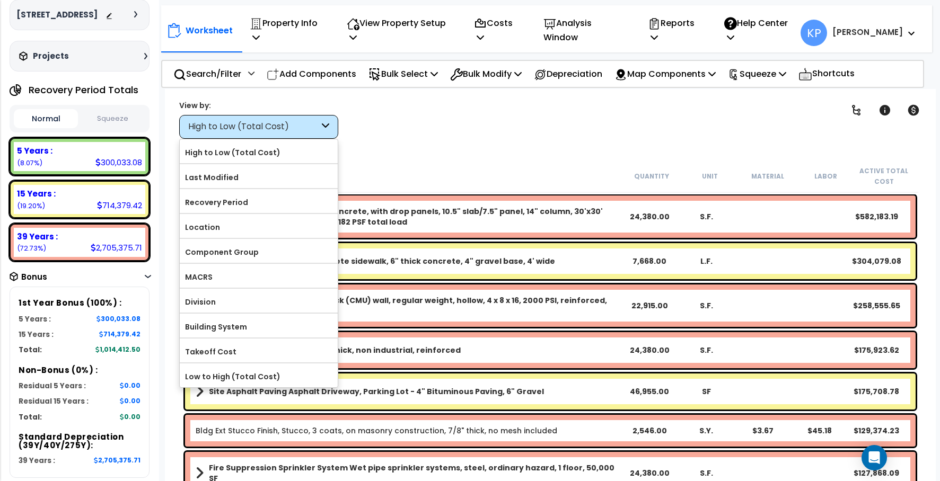
click at [249, 100] on div "View by:" at bounding box center [258, 105] width 159 height 11
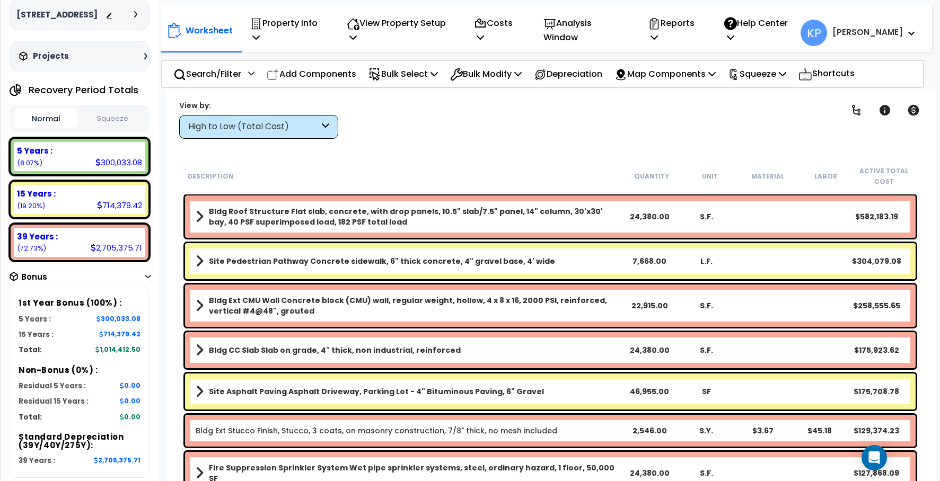
scroll to position [0, 0]
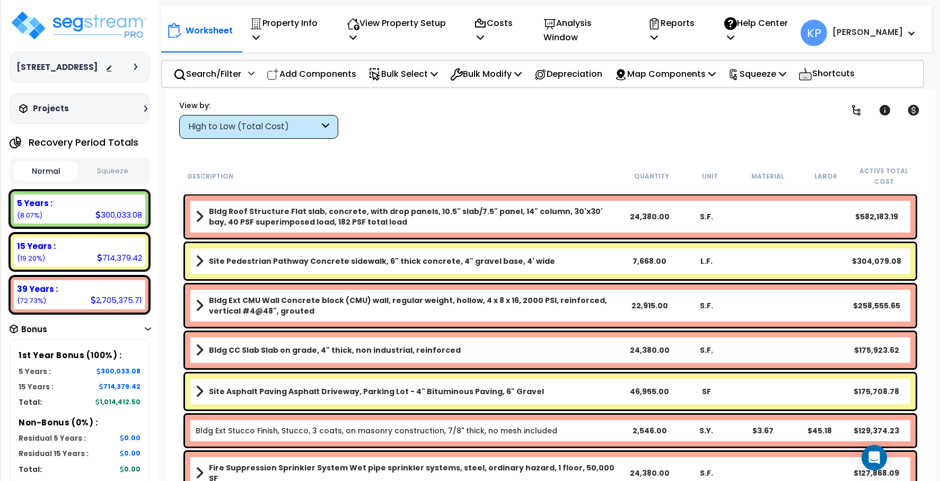
click at [137, 65] on div at bounding box center [138, 67] width 8 height 6
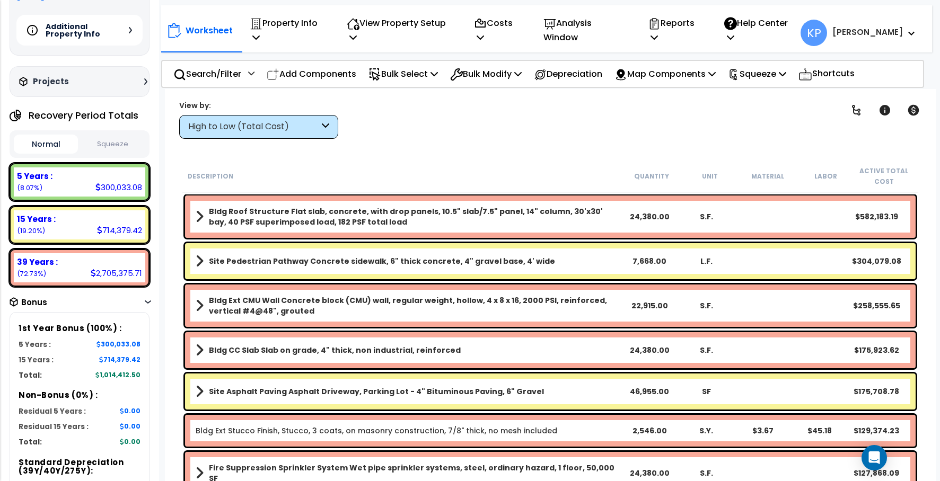
scroll to position [159, 0]
